Goal: Task Accomplishment & Management: Manage account settings

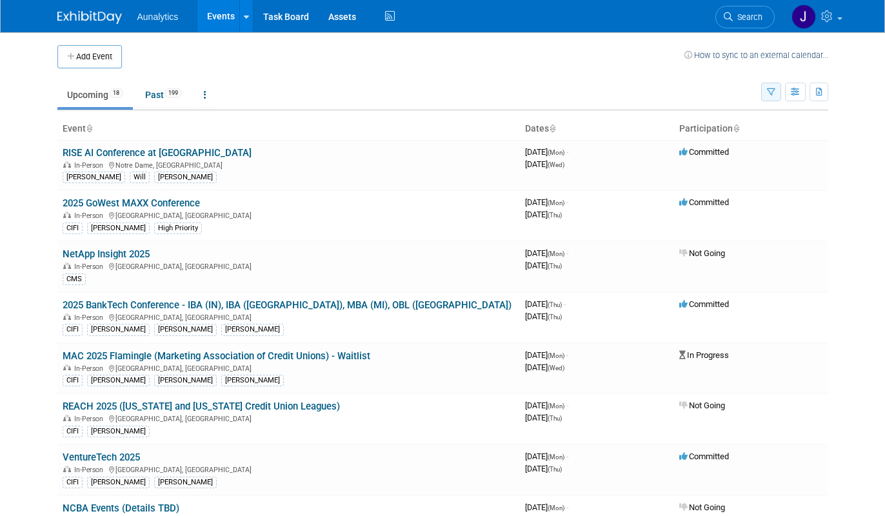
click at [764, 88] on button "button" at bounding box center [771, 92] width 20 height 19
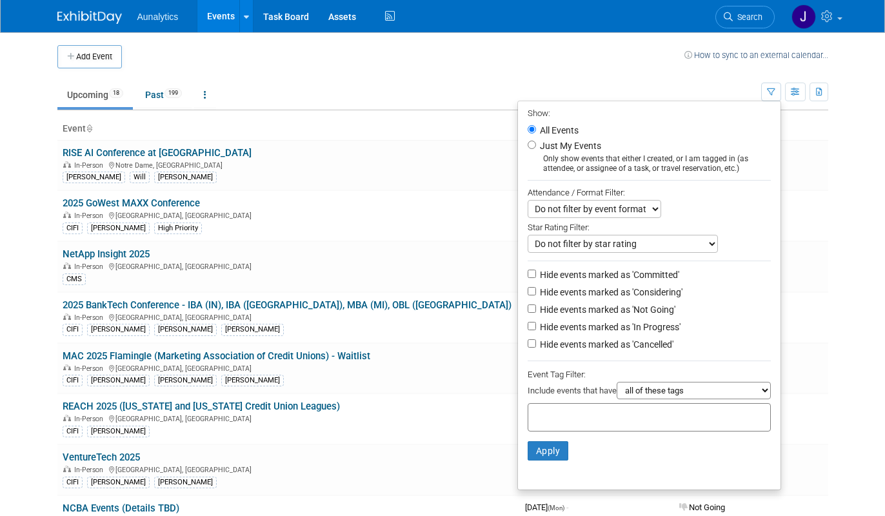
click at [565, 289] on label "Hide events marked as 'Considering'" at bounding box center [609, 292] width 145 height 13
click at [536, 289] on input "Hide events marked as 'Considering'" at bounding box center [531, 291] width 8 height 8
click at [565, 289] on label "Hide events marked as 'Considering'" at bounding box center [609, 292] width 145 height 13
click at [536, 289] on input "Hide events marked as 'Considering'" at bounding box center [531, 291] width 8 height 8
checkbox input "false"
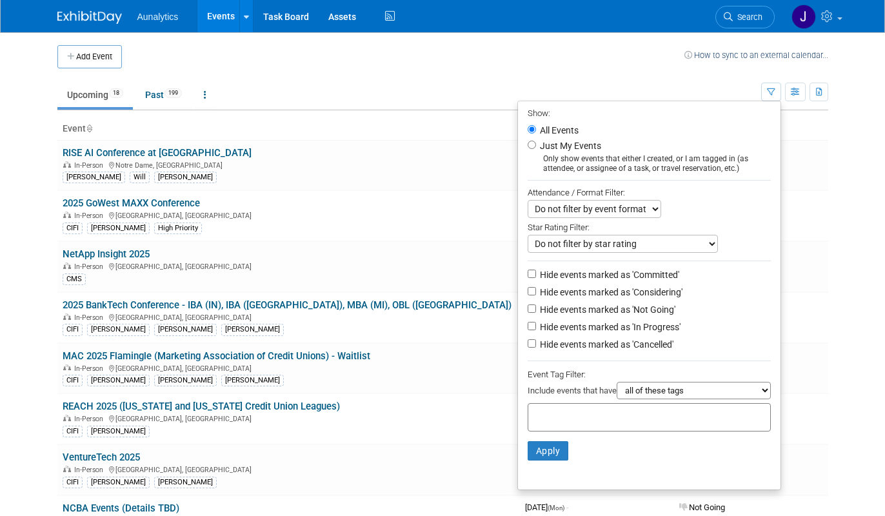
click at [558, 308] on label "Hide events marked as 'Not Going'" at bounding box center [606, 309] width 138 height 13
click at [536, 308] on input "Hide events marked as 'Not Going'" at bounding box center [531, 308] width 8 height 8
checkbox input "true"
click at [536, 454] on button "Apply" at bounding box center [547, 450] width 41 height 19
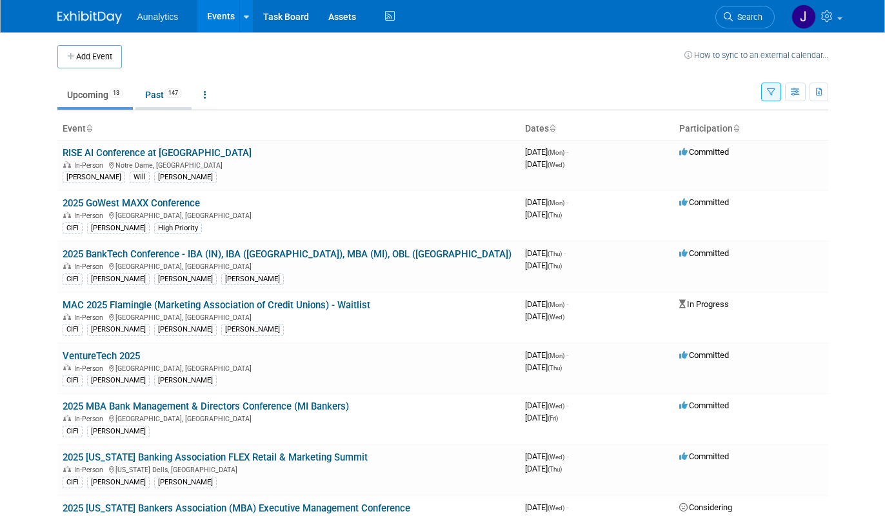
click at [163, 96] on link "Past 147" at bounding box center [163, 95] width 56 height 25
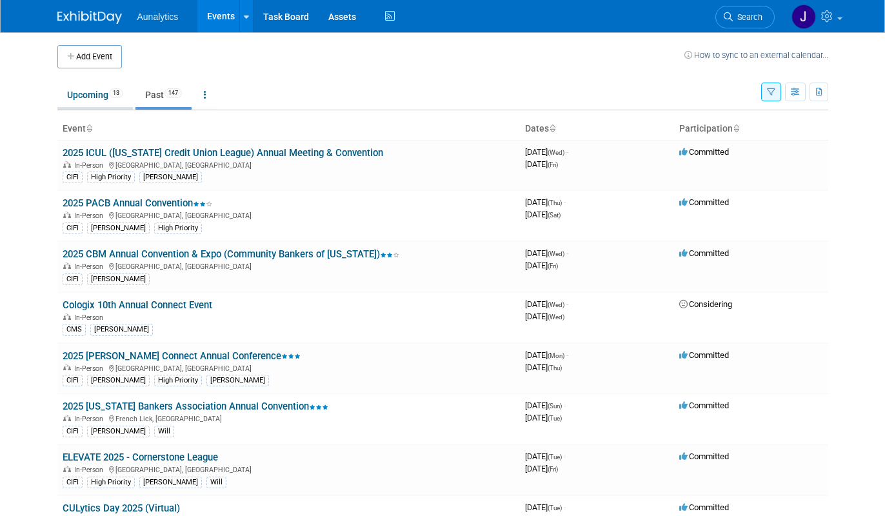
click at [90, 104] on link "Upcoming 13" at bounding box center [94, 95] width 75 height 25
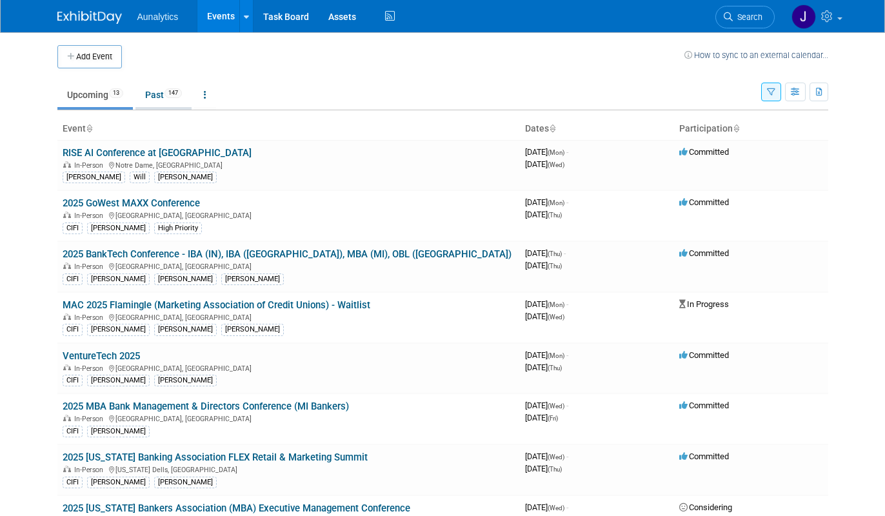
click at [158, 88] on link "Past 147" at bounding box center [163, 95] width 56 height 25
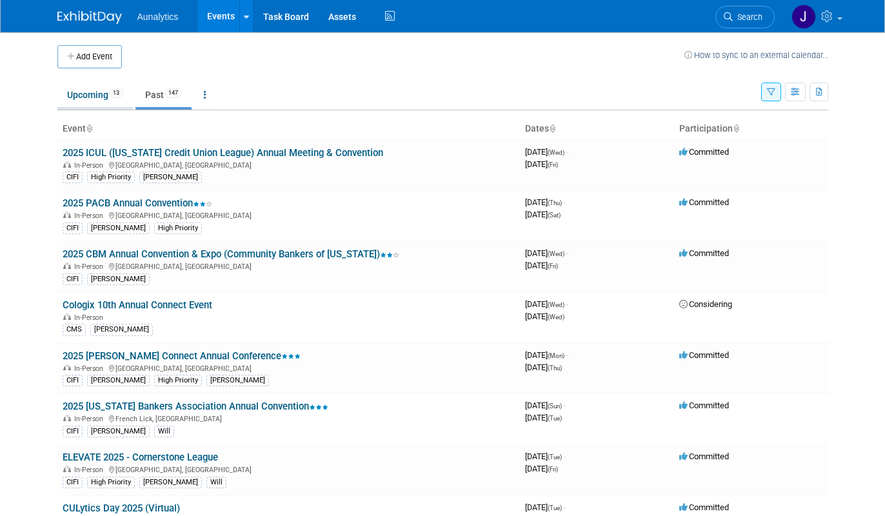
click at [88, 97] on link "Upcoming 13" at bounding box center [94, 95] width 75 height 25
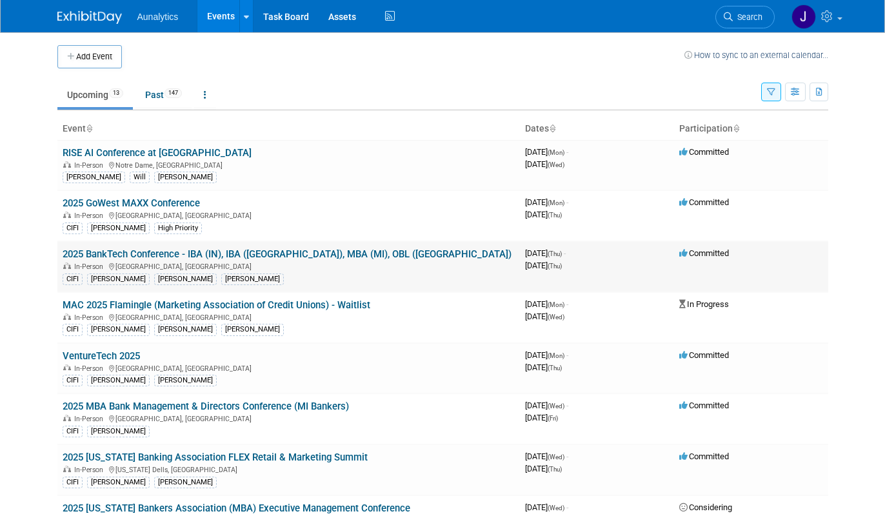
click at [170, 251] on link "2025 BankTech Conference - IBA (IN), IBA ([GEOGRAPHIC_DATA]), MBA (MI), OBL ([G…" at bounding box center [287, 254] width 449 height 12
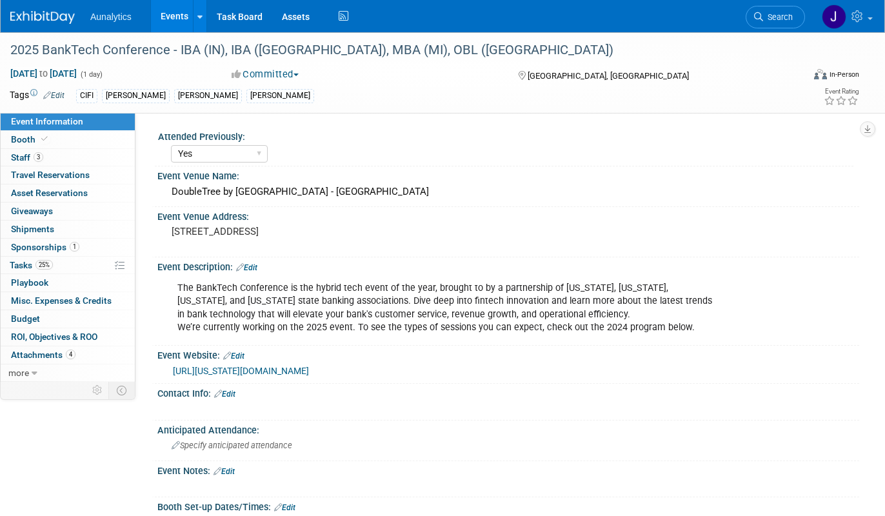
select select "Yes"
select select "Submitted"
click at [61, 264] on link "25% Tasks 25%" at bounding box center [68, 265] width 134 height 17
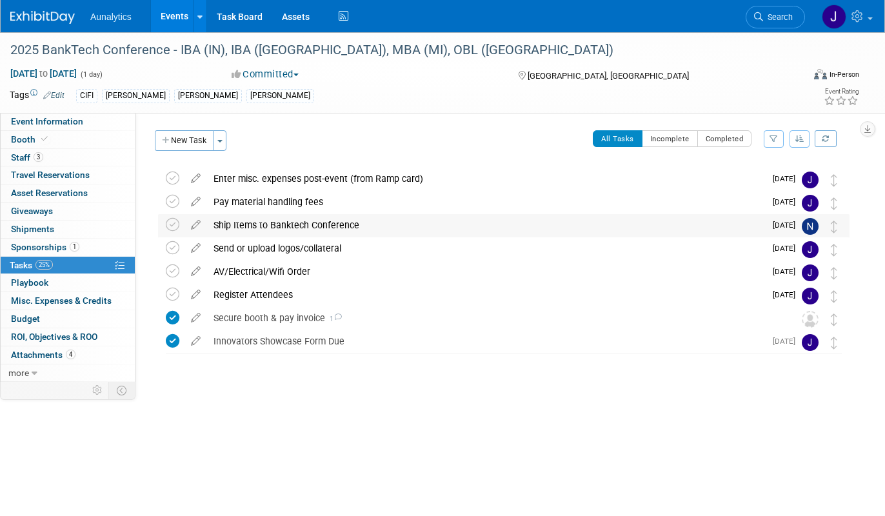
click at [262, 224] on div "Ship Items to Banktech Conference" at bounding box center [486, 225] width 558 height 22
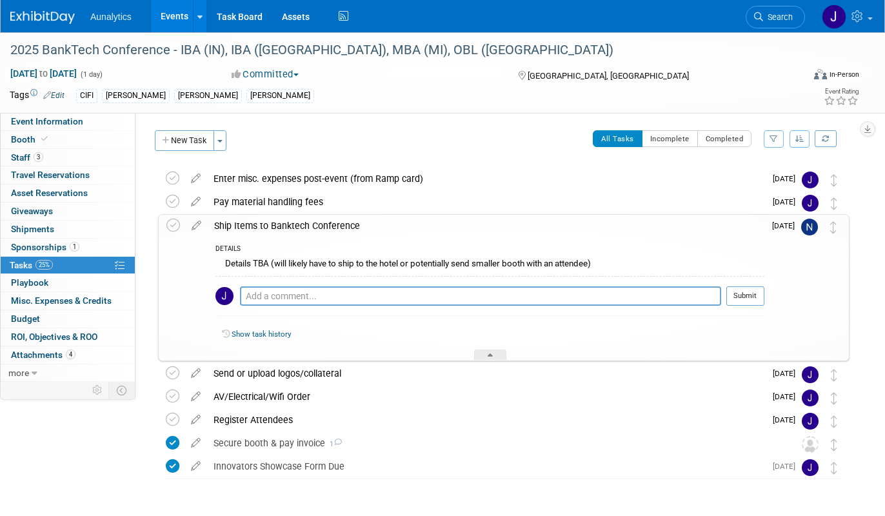
click at [170, 13] on link "Events" at bounding box center [174, 16] width 47 height 32
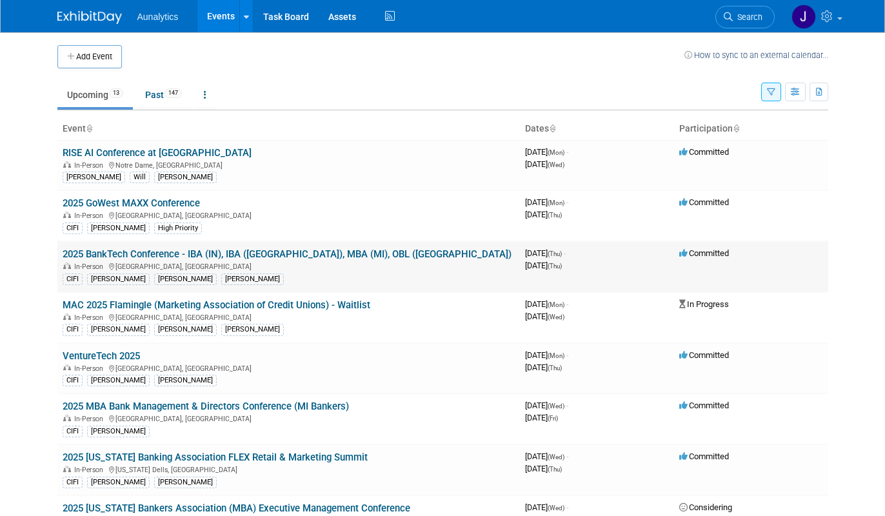
click at [148, 250] on link "2025 BankTech Conference - IBA (IN), IBA ([GEOGRAPHIC_DATA]), MBA (MI), OBL ([G…" at bounding box center [287, 254] width 449 height 12
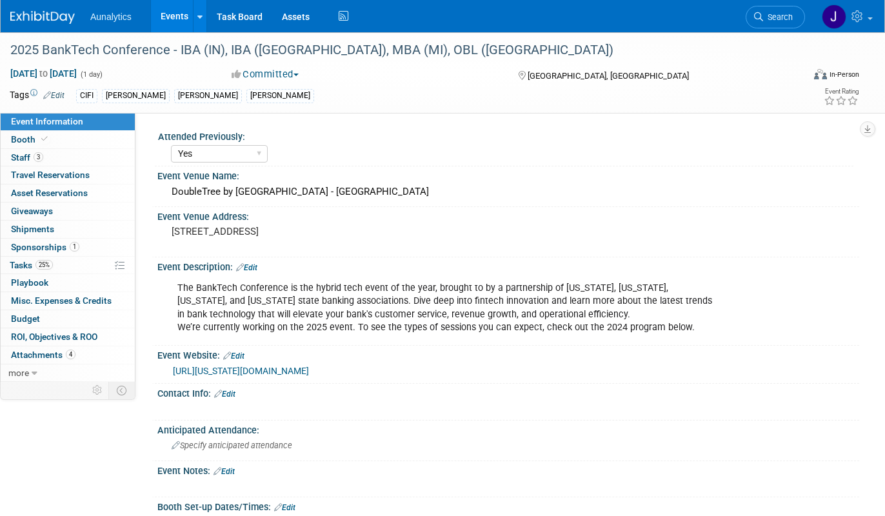
select select "Yes"
select select "Submitted"
click at [211, 373] on link "https://illinois.bank/education-and-events/conferences-and-events/banktech" at bounding box center [241, 371] width 136 height 10
click at [172, 11] on link "Events" at bounding box center [174, 16] width 47 height 32
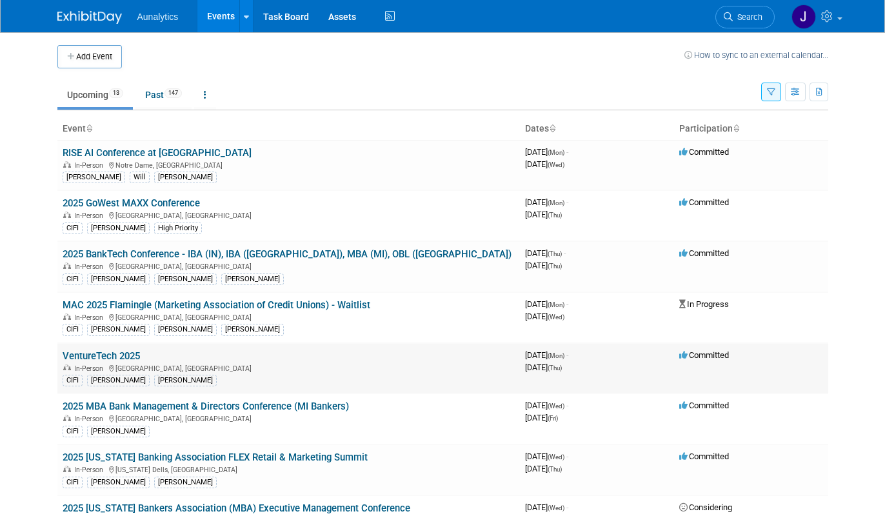
click at [115, 354] on link "VentureTech 2025" at bounding box center [101, 356] width 77 height 12
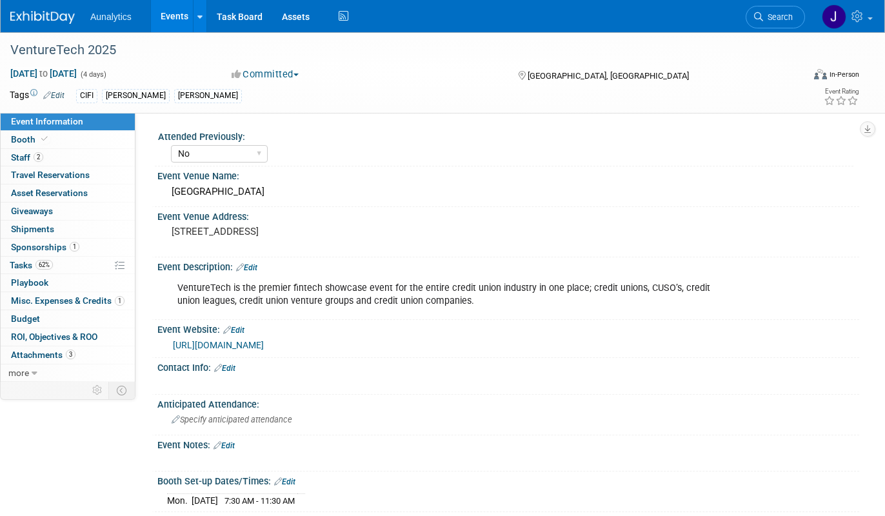
select select "No"
click at [50, 258] on link "62% Tasks 62%" at bounding box center [68, 265] width 134 height 17
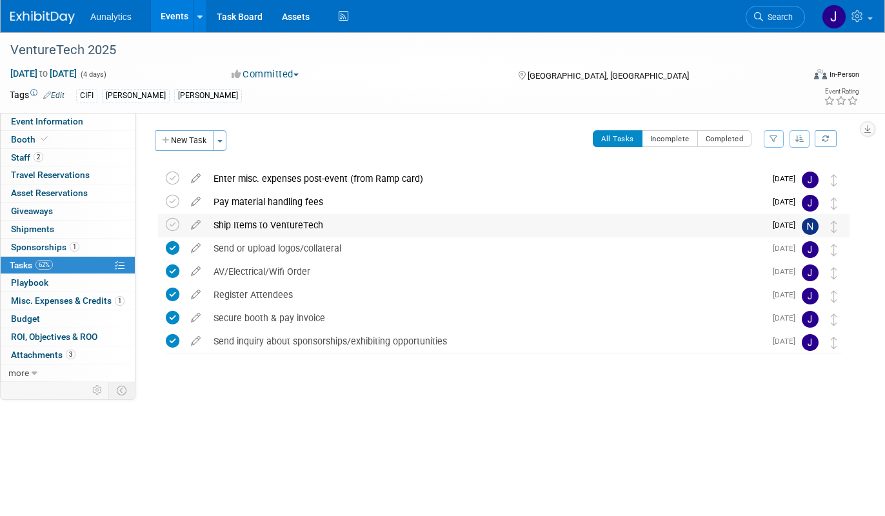
click at [290, 223] on div "Ship Items to VentureTech" at bounding box center [486, 225] width 558 height 22
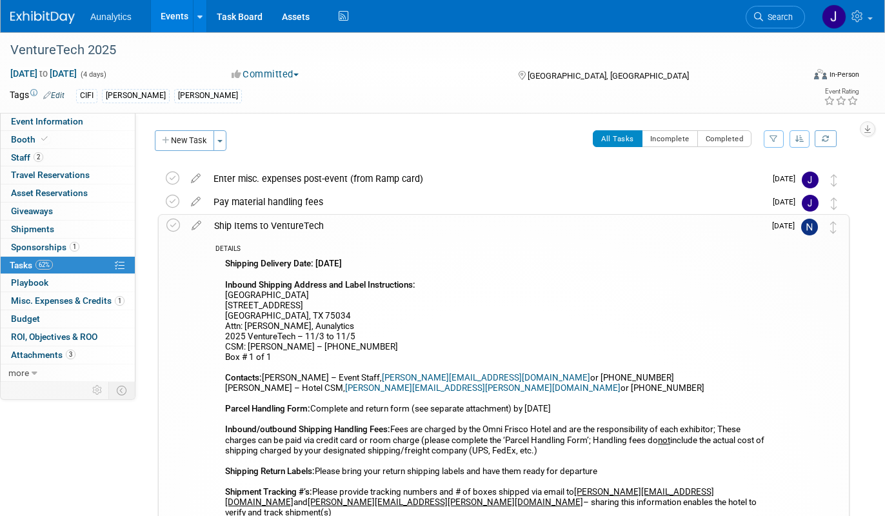
click at [290, 223] on div "Ship Items to VentureTech" at bounding box center [486, 226] width 556 height 22
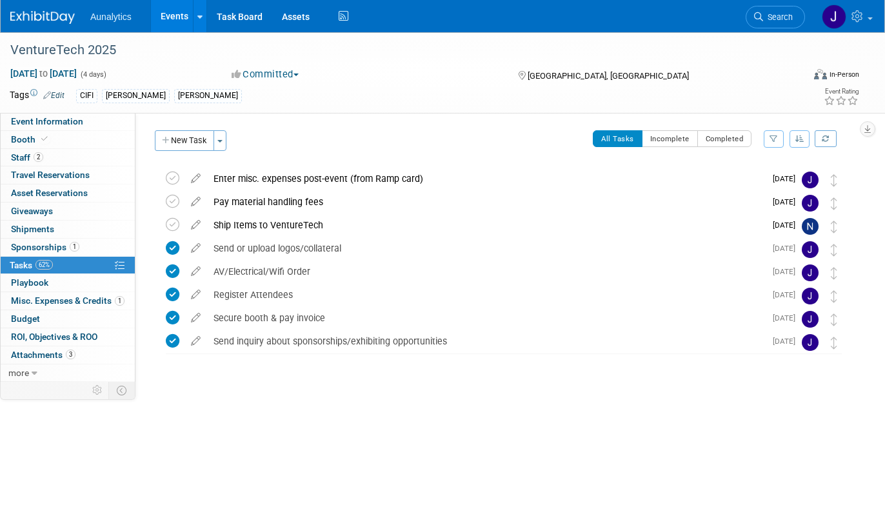
click at [172, 14] on link "Events" at bounding box center [174, 16] width 47 height 32
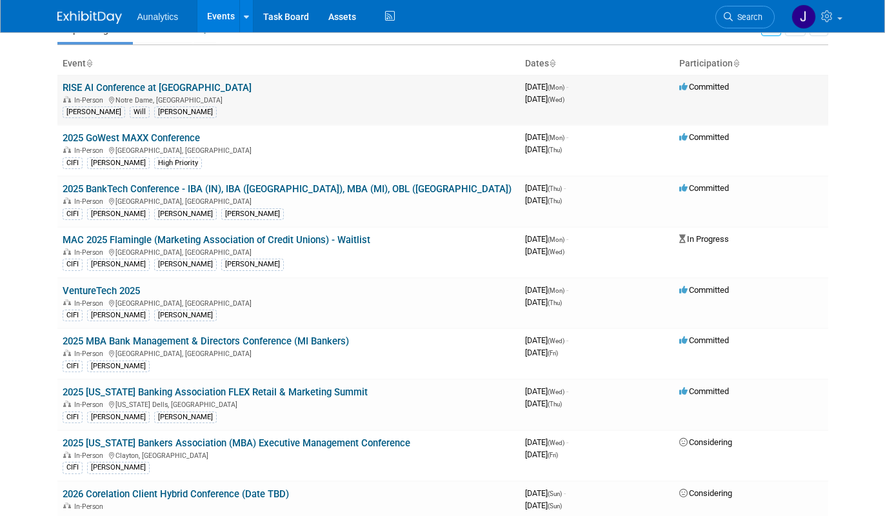
scroll to position [75, 0]
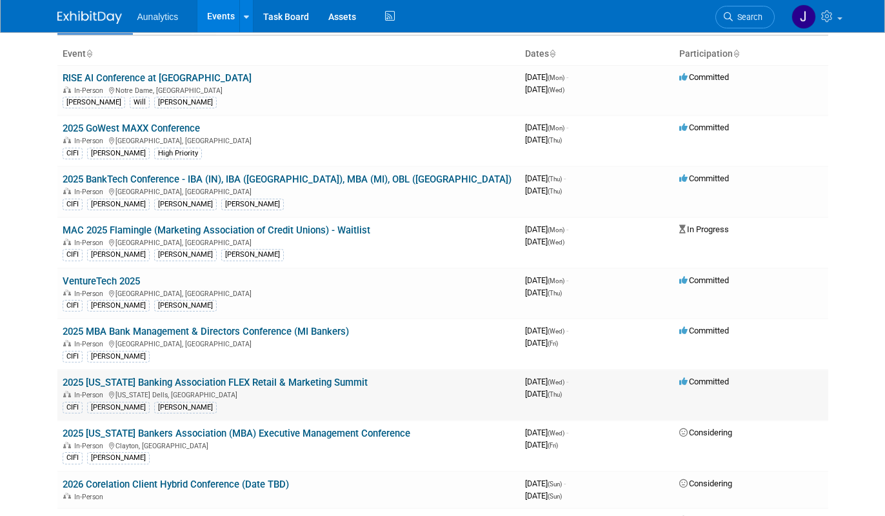
click at [301, 372] on td "2025 [US_STATE] Banking Association FLEX Retail & Marketing Summit In-Person [U…" at bounding box center [288, 394] width 462 height 51
click at [301, 384] on link "2025 [US_STATE] Banking Association FLEX Retail & Marketing Summit" at bounding box center [215, 383] width 305 height 12
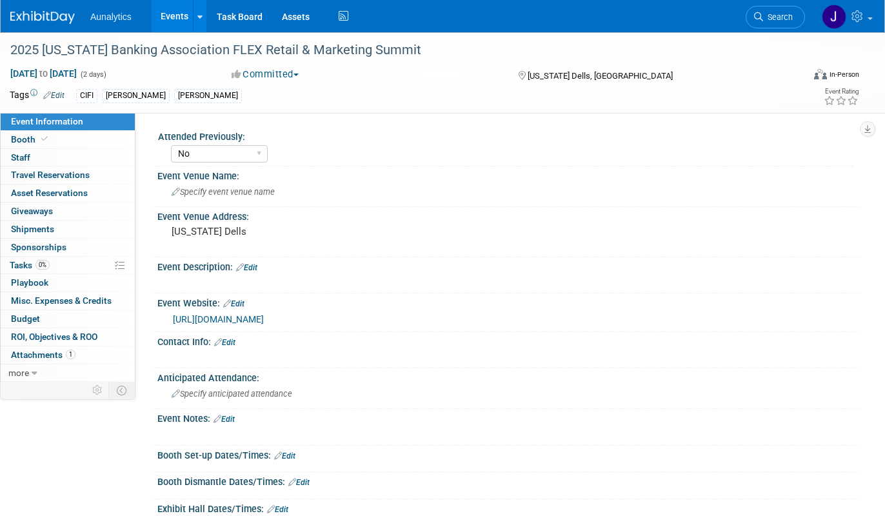
select select "No"
select select "Accepted"
click at [59, 253] on link "0 Sponsorships 0" at bounding box center [68, 247] width 134 height 17
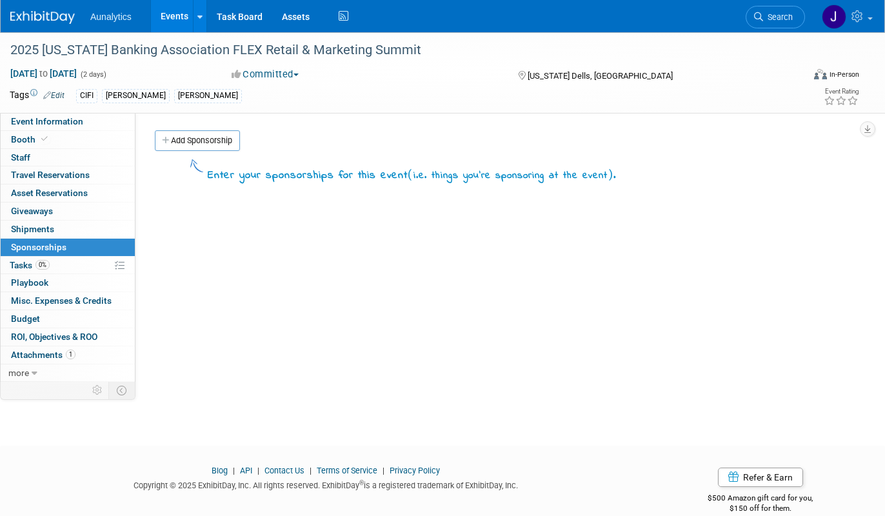
click at [59, 261] on link "0% Tasks 0%" at bounding box center [68, 265] width 134 height 17
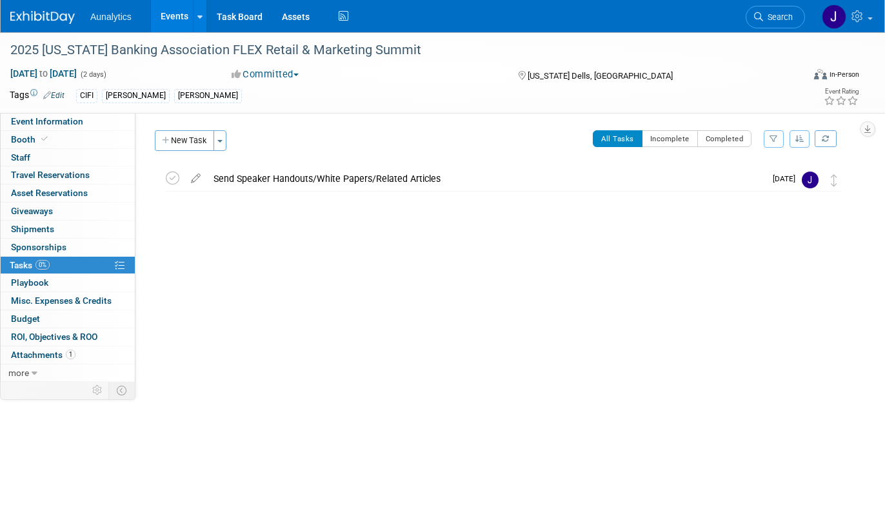
click at [166, 14] on link "Events" at bounding box center [174, 16] width 47 height 32
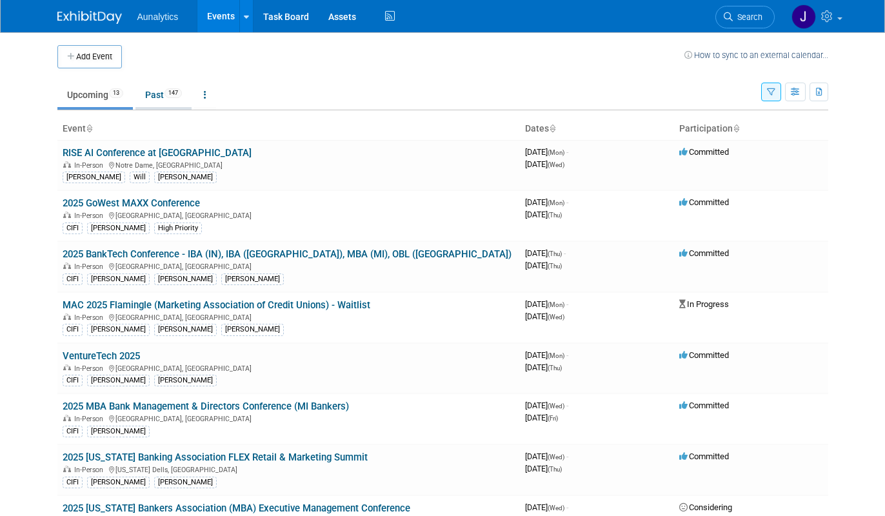
click at [162, 103] on link "Past 147" at bounding box center [163, 95] width 56 height 25
